Goal: Information Seeking & Learning: Learn about a topic

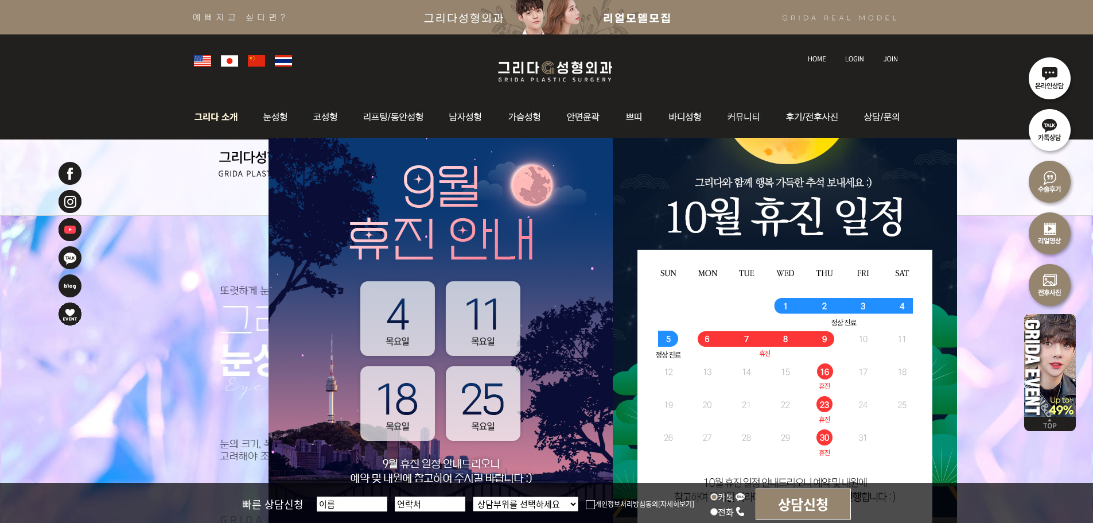
click at [241, 123] on img at bounding box center [219, 117] width 62 height 45
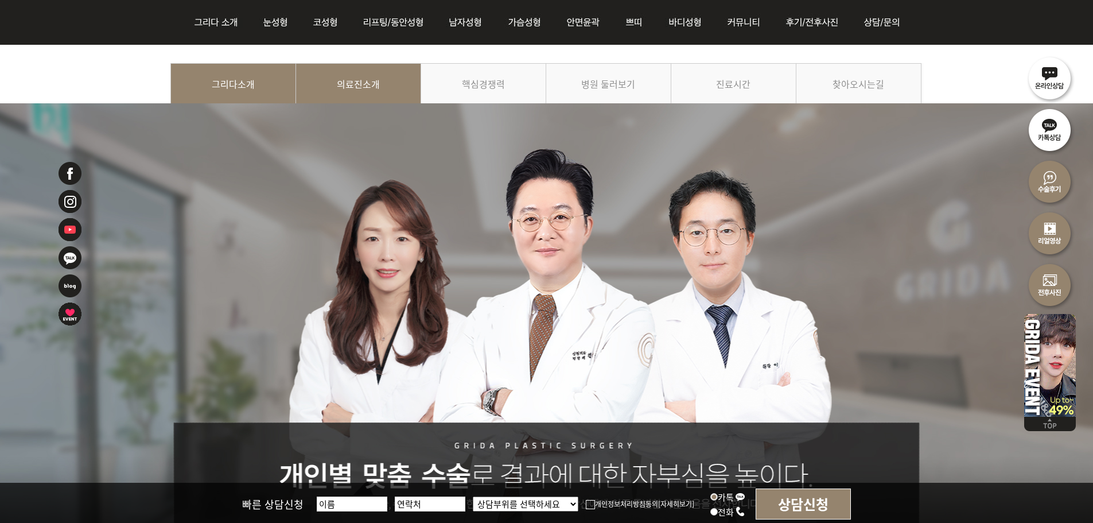
scroll to position [115, 0]
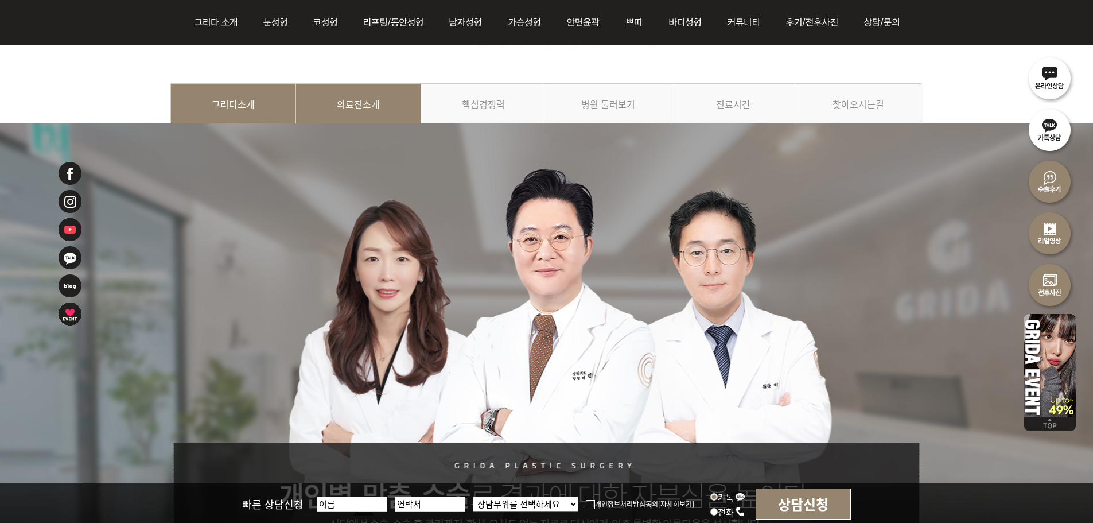
click at [369, 108] on link "의료진소개" at bounding box center [358, 109] width 125 height 52
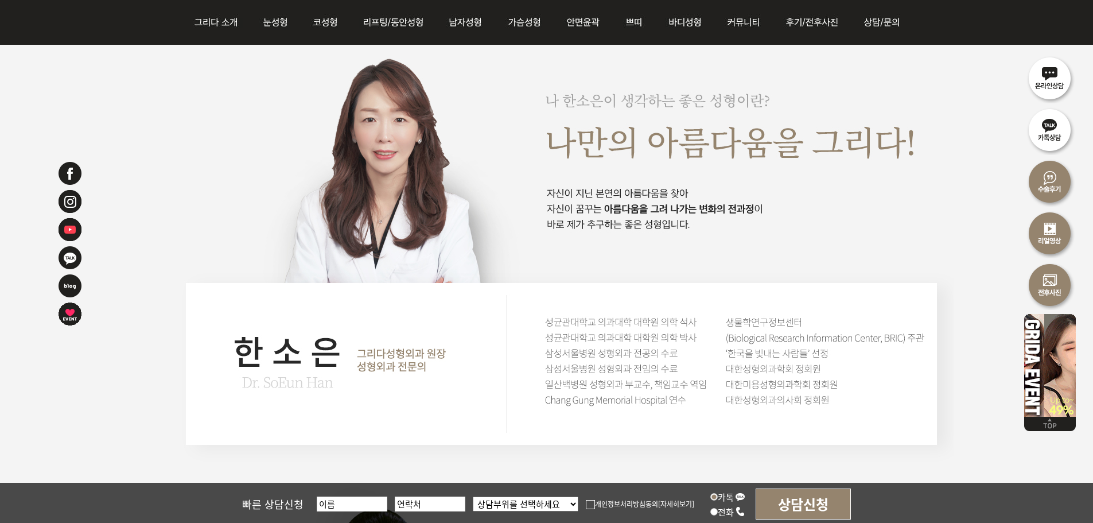
scroll to position [1837, 0]
